Goal: Transaction & Acquisition: Purchase product/service

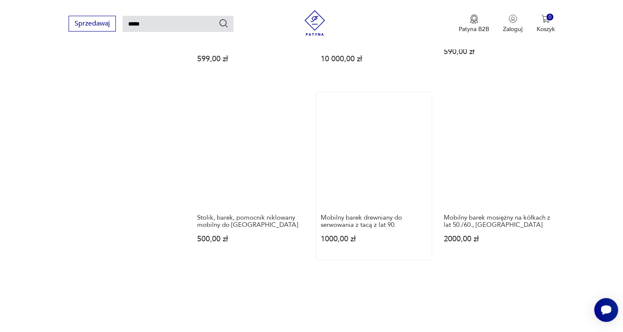
scroll to position [849, 0]
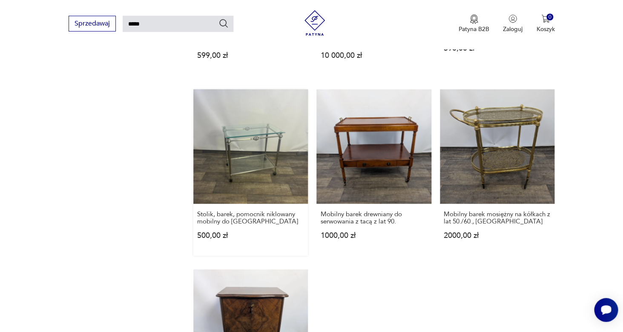
click at [239, 170] on link "Stolik, barek, pomocnik niklowany mobilny do serwowania 500,00 zł" at bounding box center [250, 172] width 115 height 167
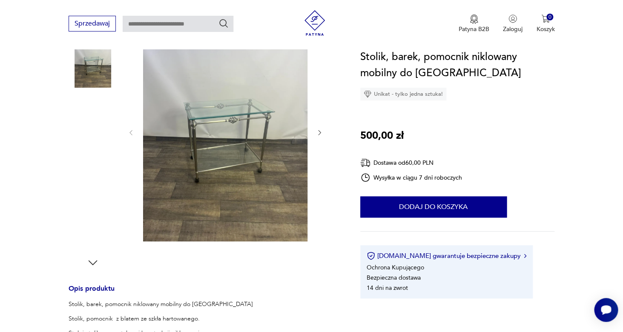
scroll to position [130, 0]
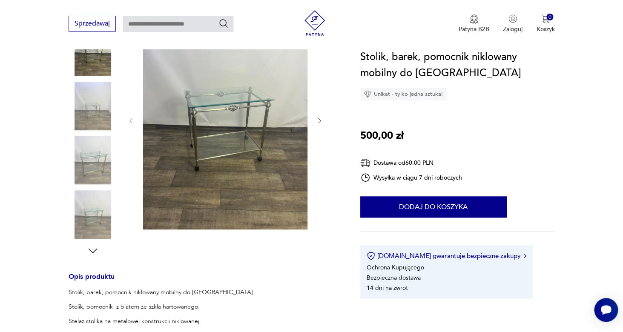
click at [99, 117] on img at bounding box center [93, 106] width 49 height 49
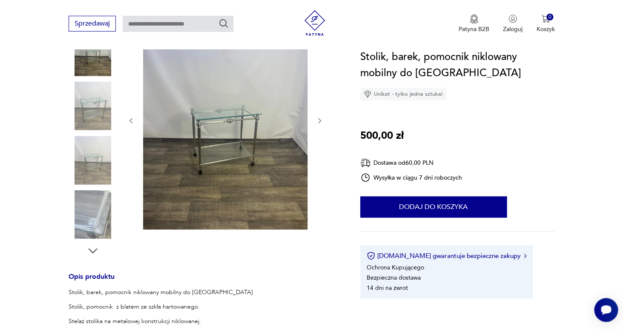
click at [98, 167] on img at bounding box center [93, 160] width 49 height 49
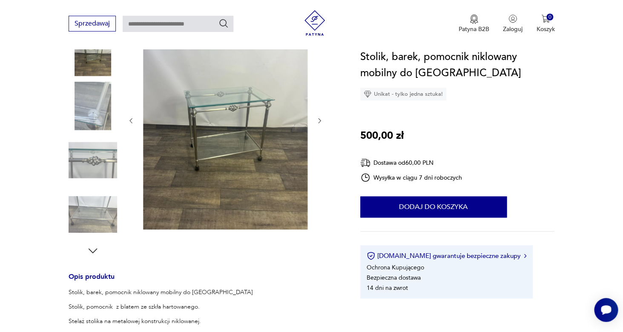
click at [98, 204] on img at bounding box center [93, 214] width 49 height 49
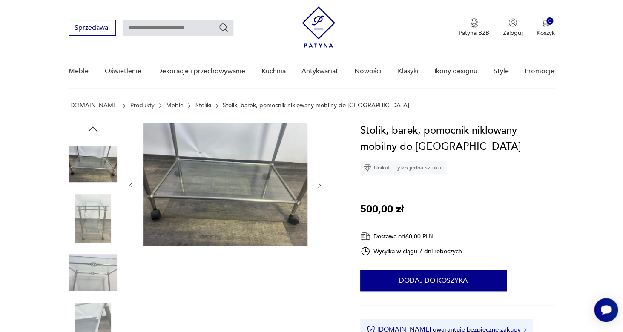
scroll to position [9, 0]
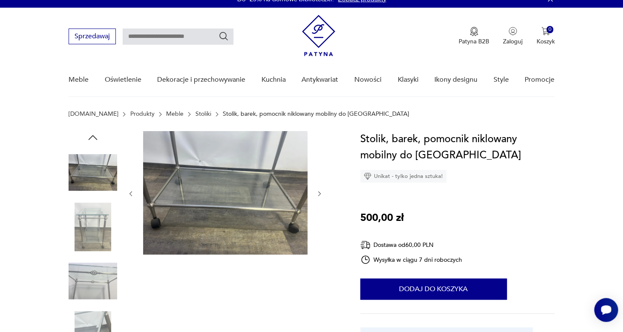
click at [94, 155] on img at bounding box center [93, 172] width 49 height 49
